Goal: Information Seeking & Learning: Learn about a topic

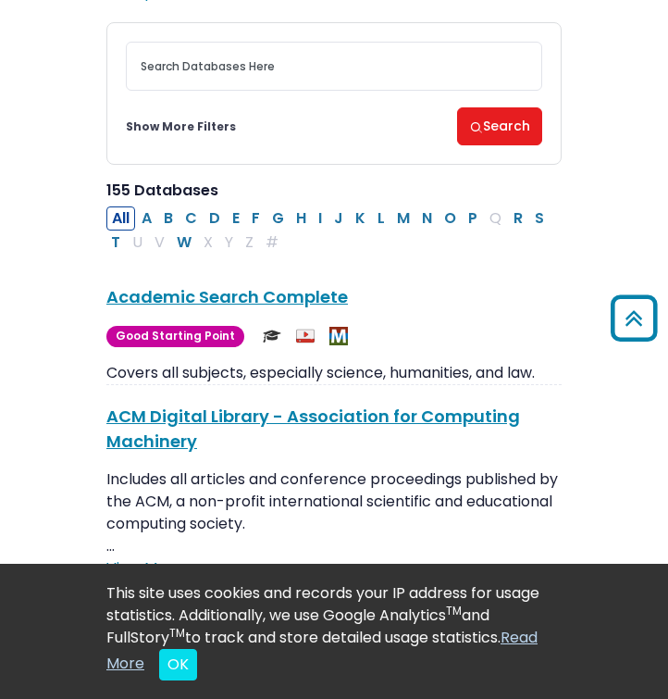
scroll to position [162, 0]
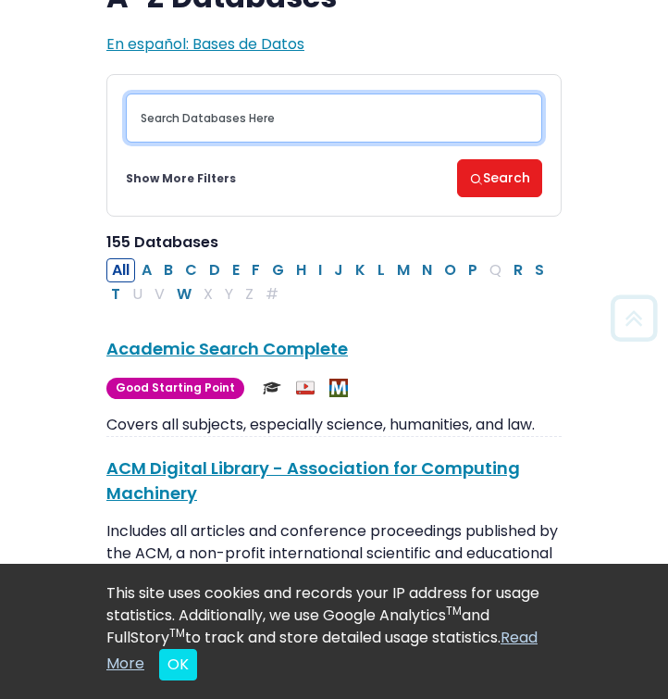
click at [276, 119] on input "Search database by title or keyword" at bounding box center [334, 118] width 417 height 49
type input "pro"
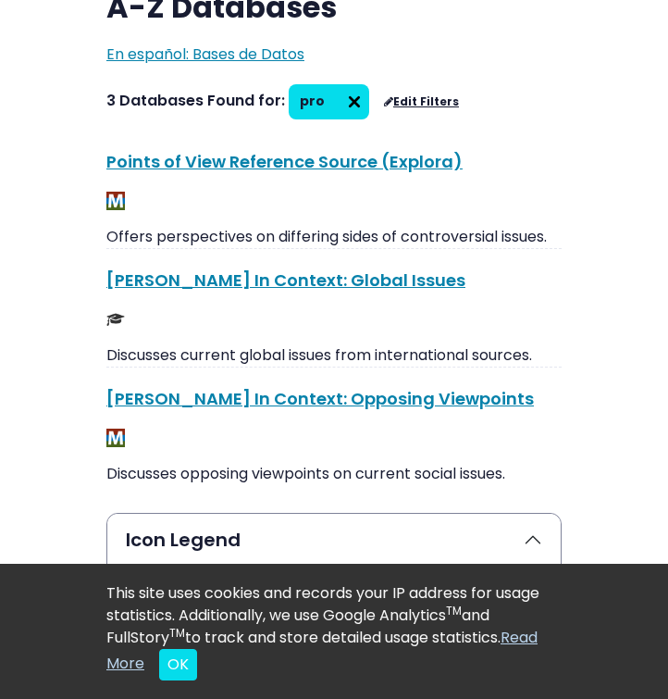
scroll to position [162, 0]
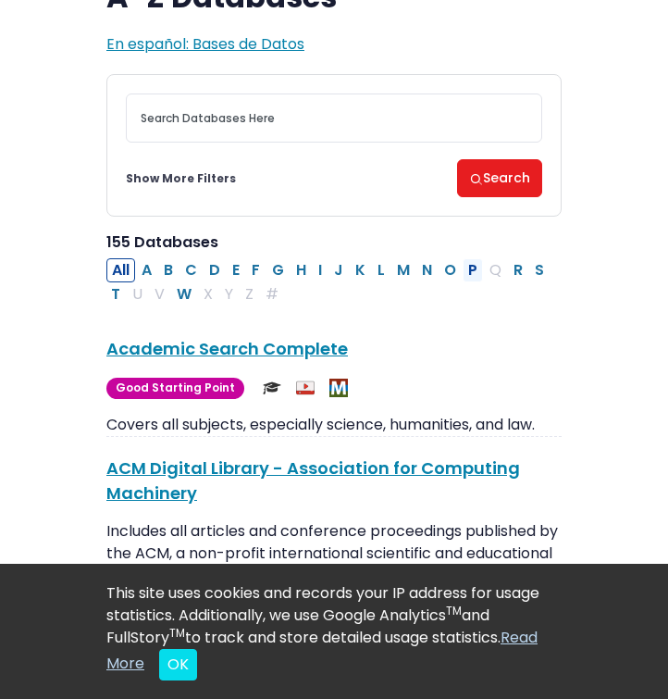
click at [470, 267] on button "P" at bounding box center [473, 270] width 20 height 24
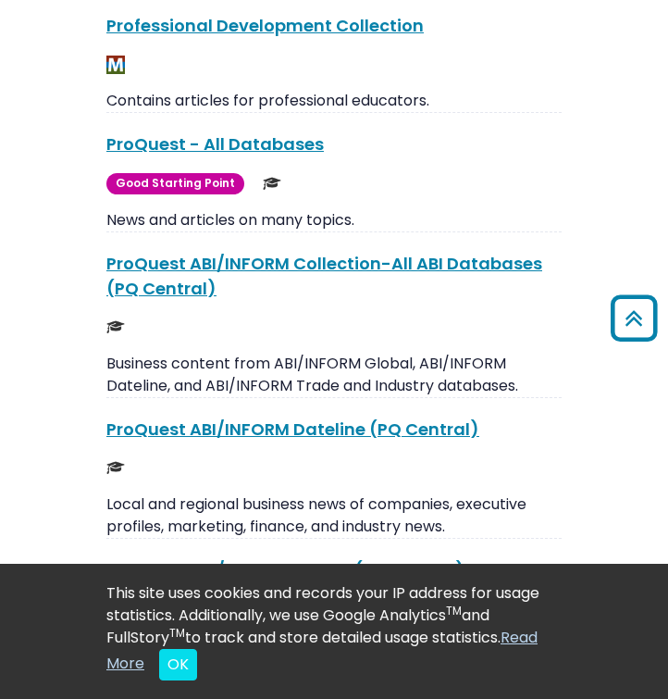
scroll to position [1420, 0]
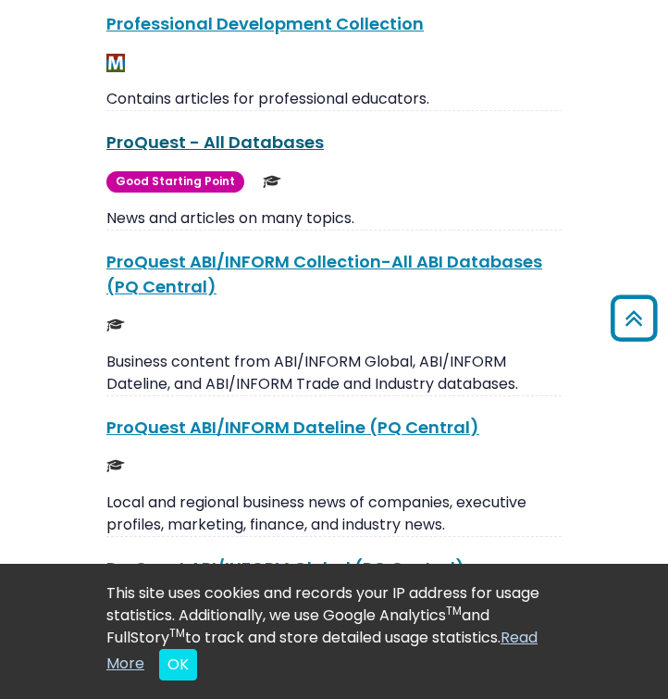
click at [283, 139] on link "ProQuest - All Databases This link opens in a new window" at bounding box center [215, 142] width 218 height 23
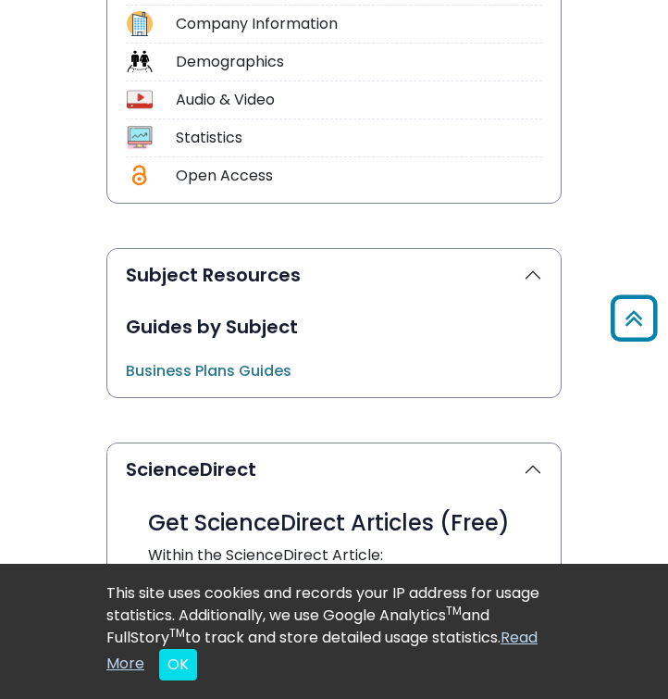
scroll to position [1134, 0]
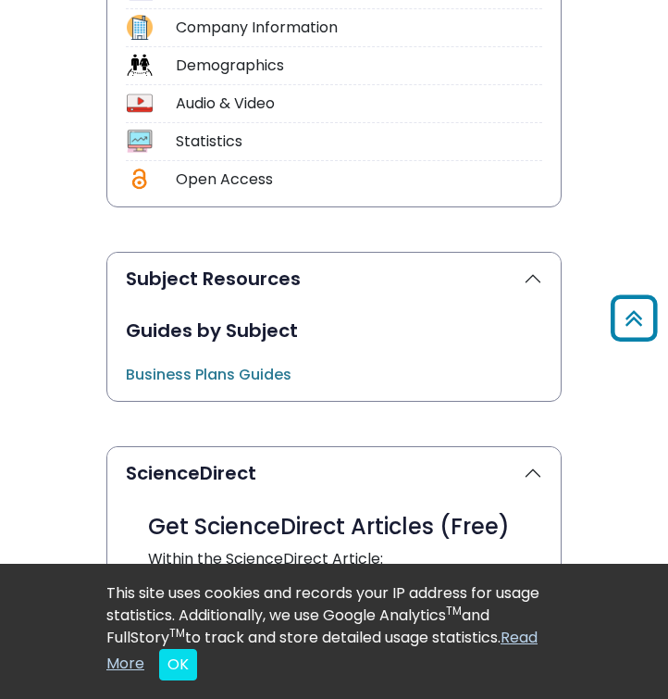
click at [197, 376] on link "Business Plans Guides This link opens in a new window" at bounding box center [209, 374] width 166 height 21
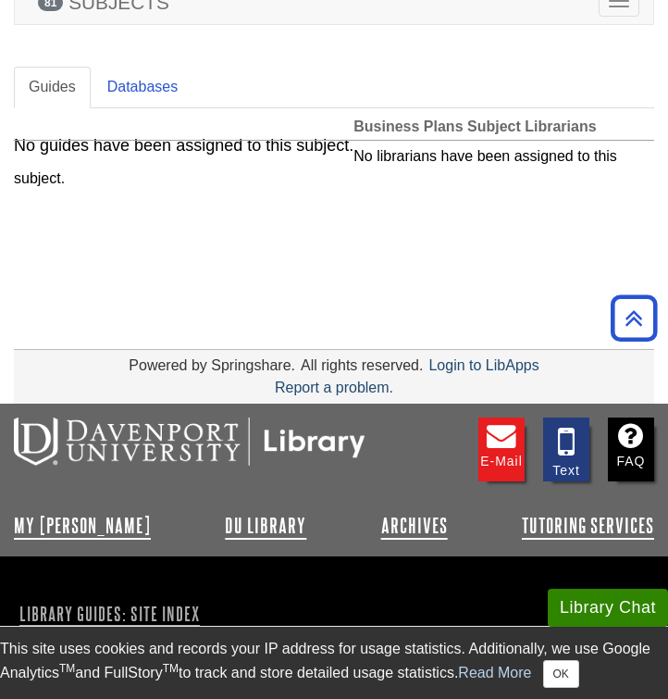
scroll to position [295, 0]
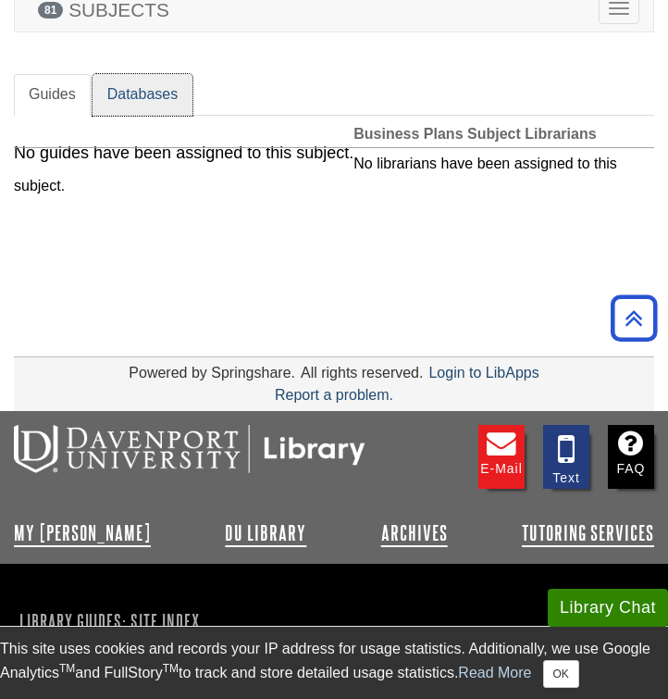
click at [146, 106] on link "Databases" at bounding box center [143, 95] width 101 height 42
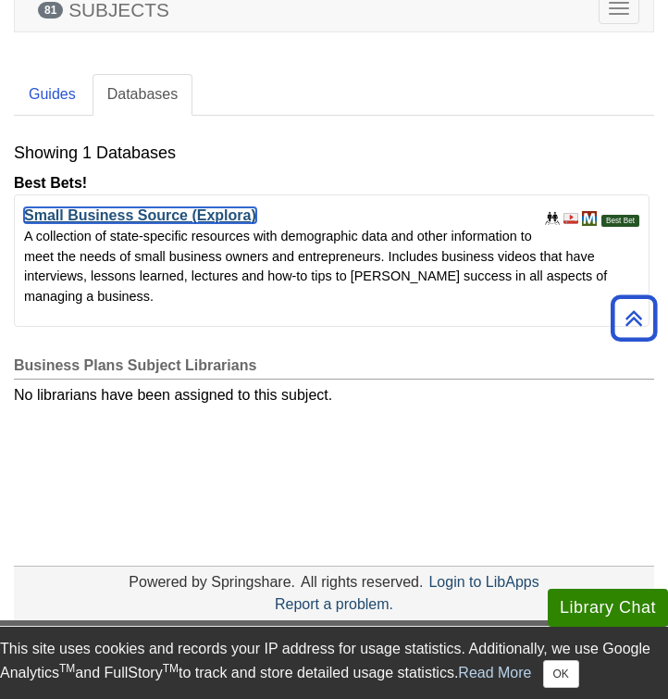
click at [178, 213] on link "Small Business Source (Explora)" at bounding box center [140, 215] width 232 height 16
